Goal: Task Accomplishment & Management: Complete application form

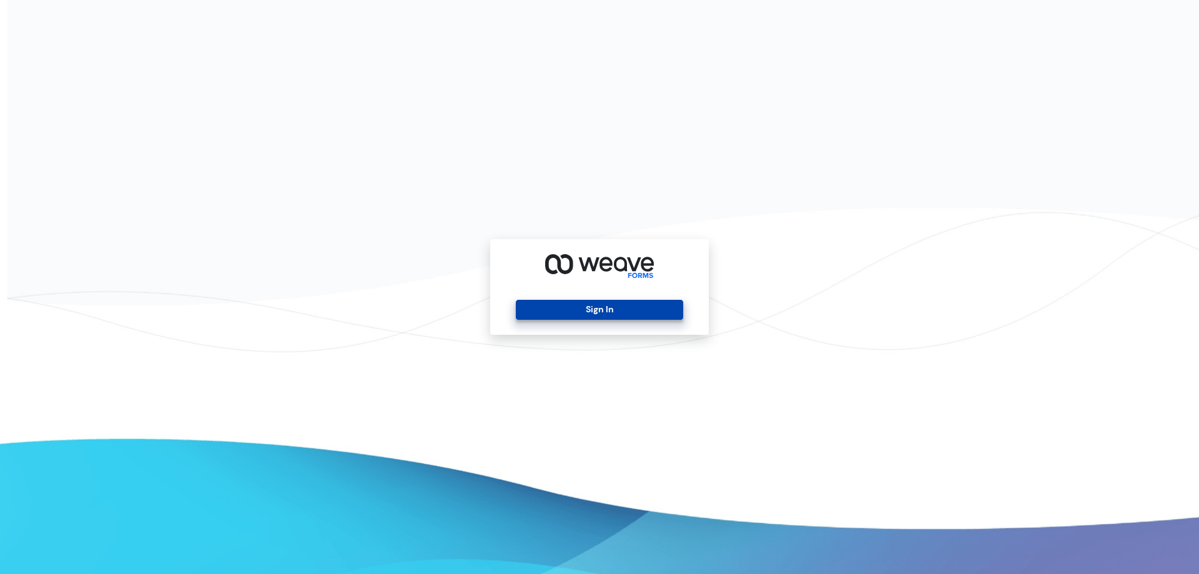
click at [618, 305] on button "Sign In" at bounding box center [599, 310] width 167 height 20
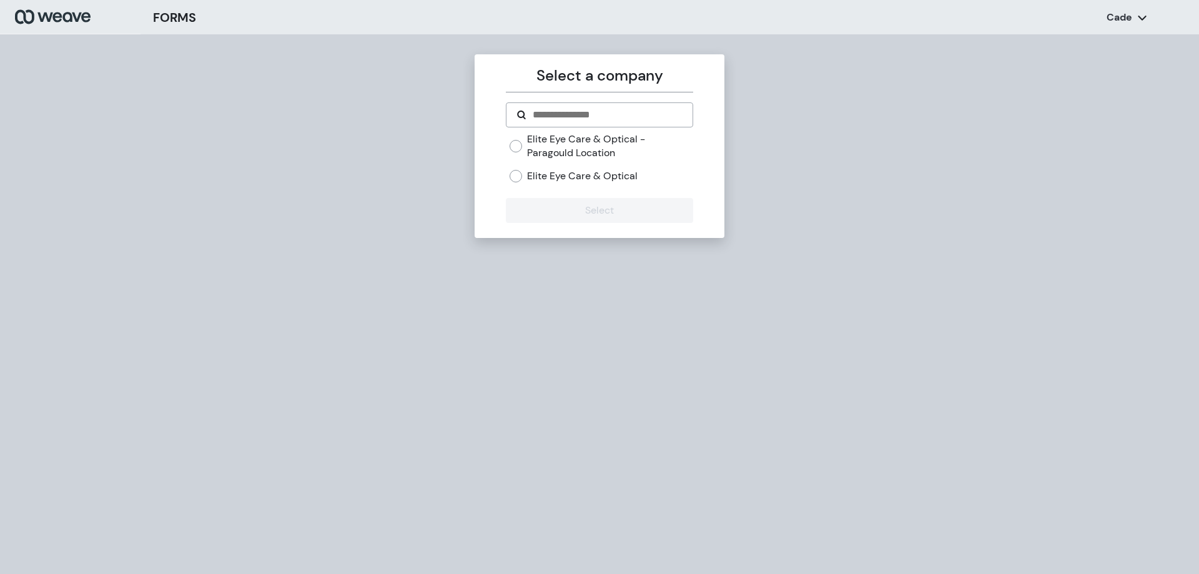
click at [570, 180] on label "Elite Eye Care & Optical" at bounding box center [582, 176] width 111 height 14
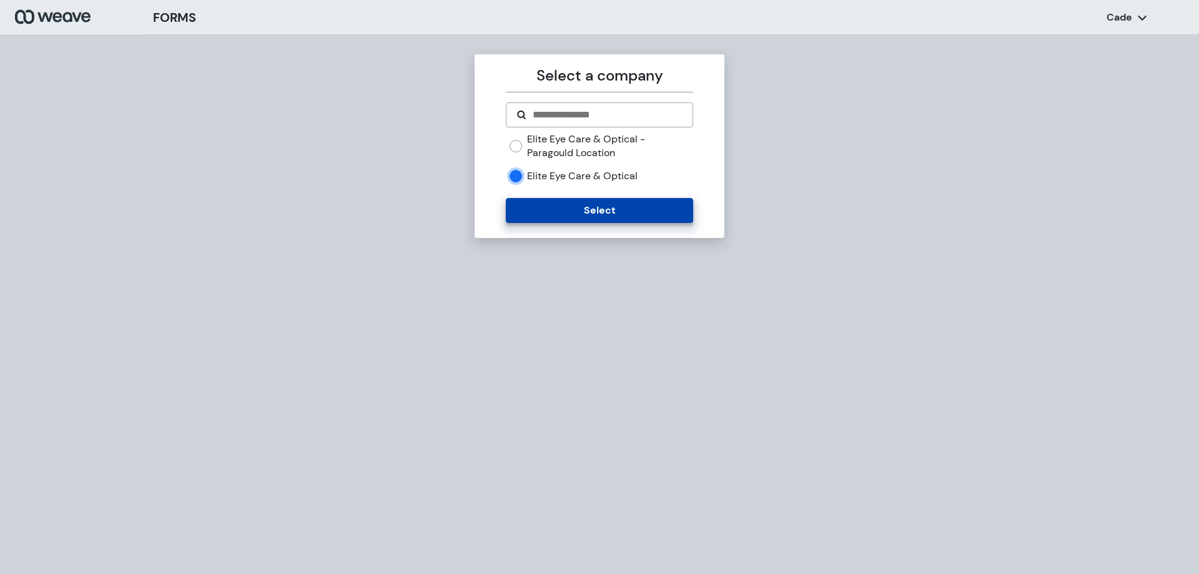
click at [571, 202] on button "Select" at bounding box center [599, 210] width 187 height 25
